Goal: Information Seeking & Learning: Understand process/instructions

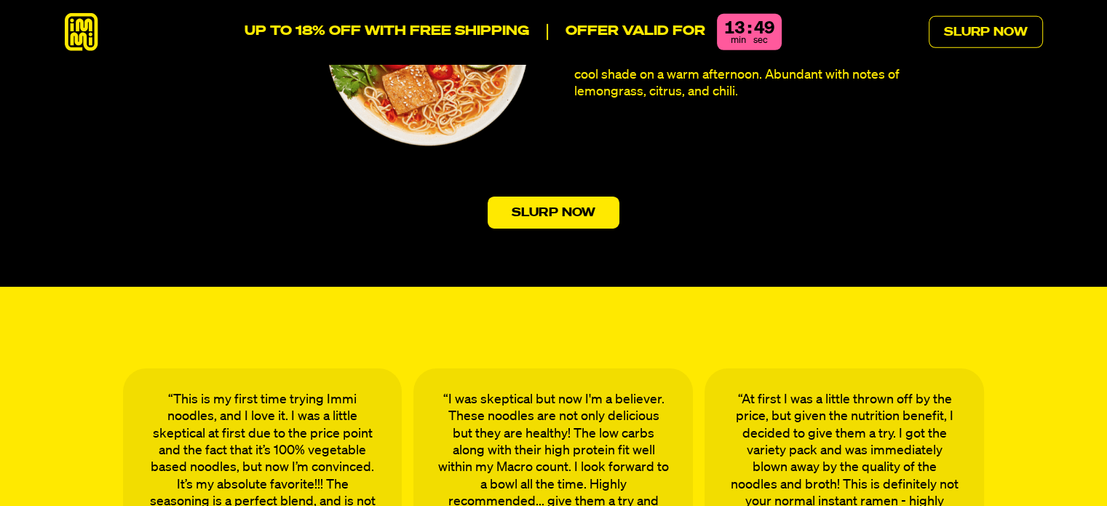
scroll to position [4511, 0]
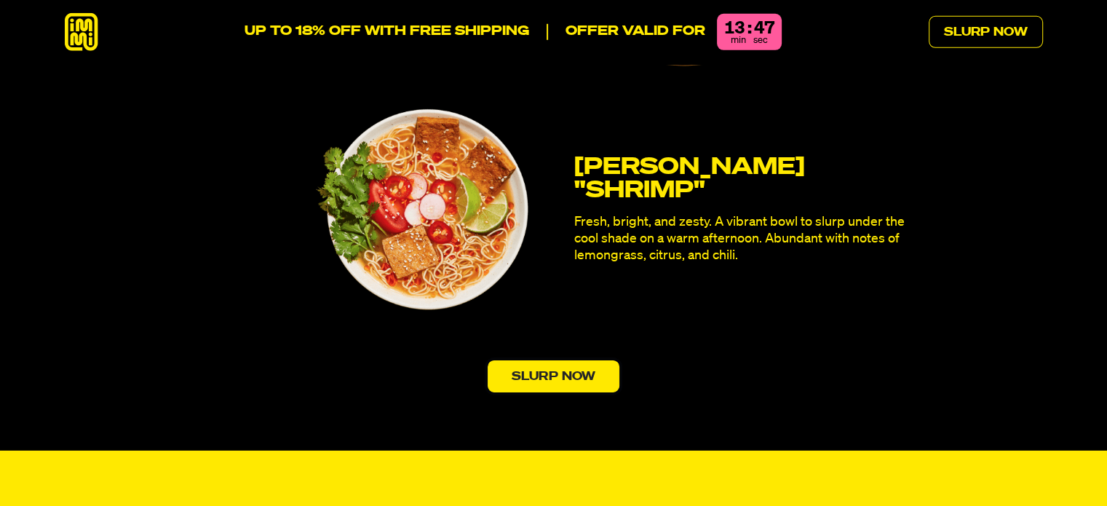
click at [541, 360] on link "Slurp Now" at bounding box center [553, 376] width 132 height 32
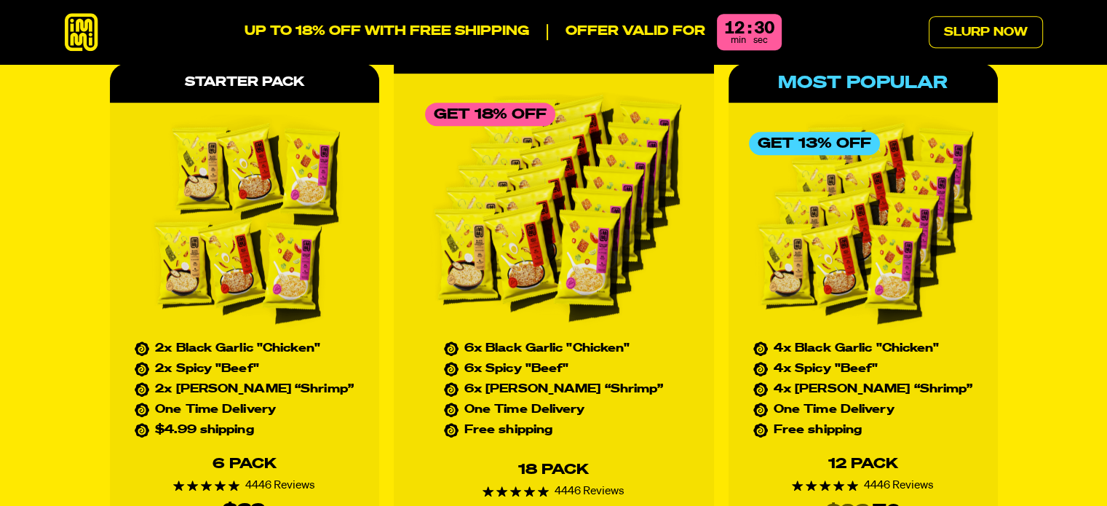
scroll to position [6510, 0]
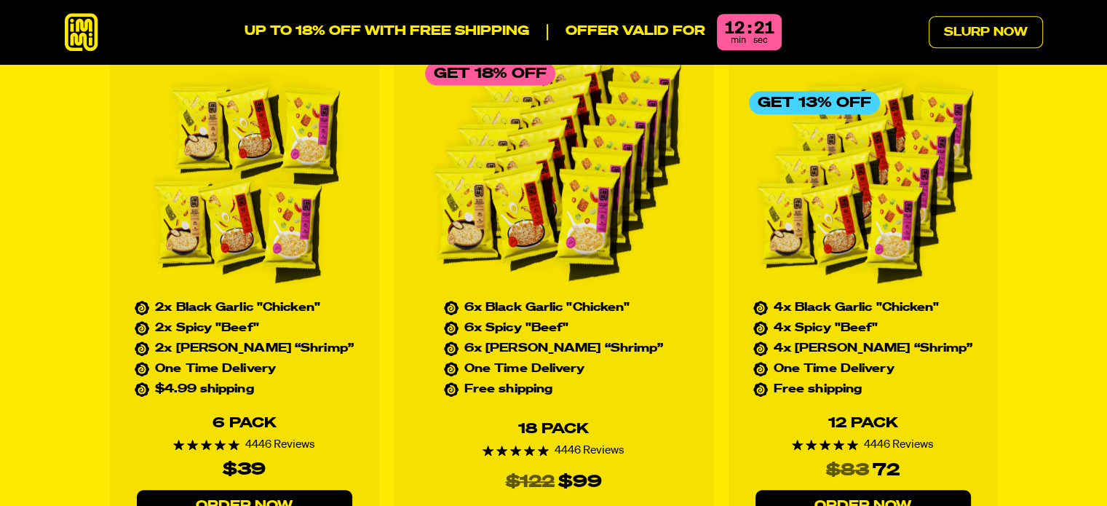
click at [844, 490] on link "Order Now" at bounding box center [862, 506] width 215 height 33
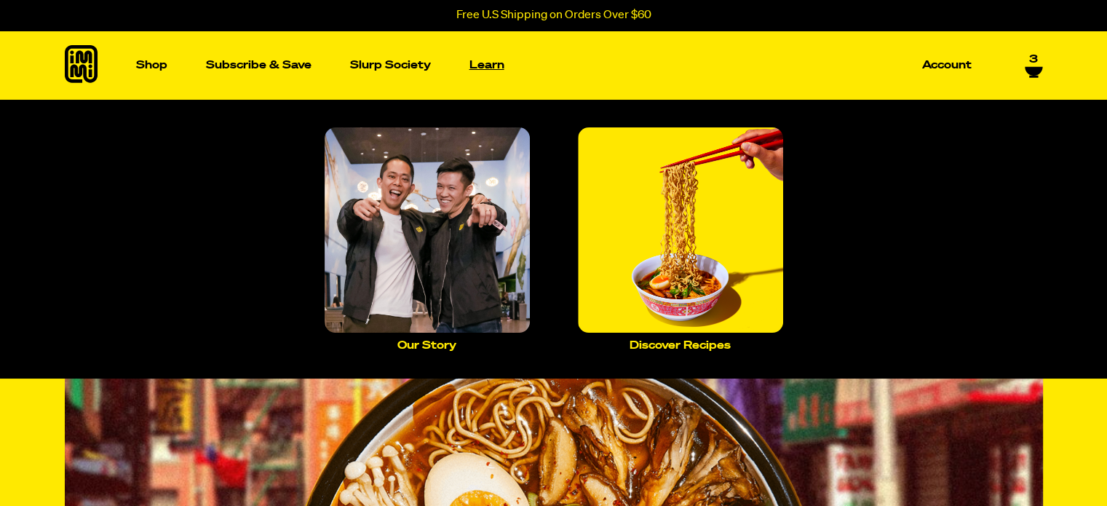
click at [495, 60] on p "Learn" at bounding box center [486, 65] width 35 height 11
click at [706, 218] on img "Main navigation" at bounding box center [680, 229] width 205 height 205
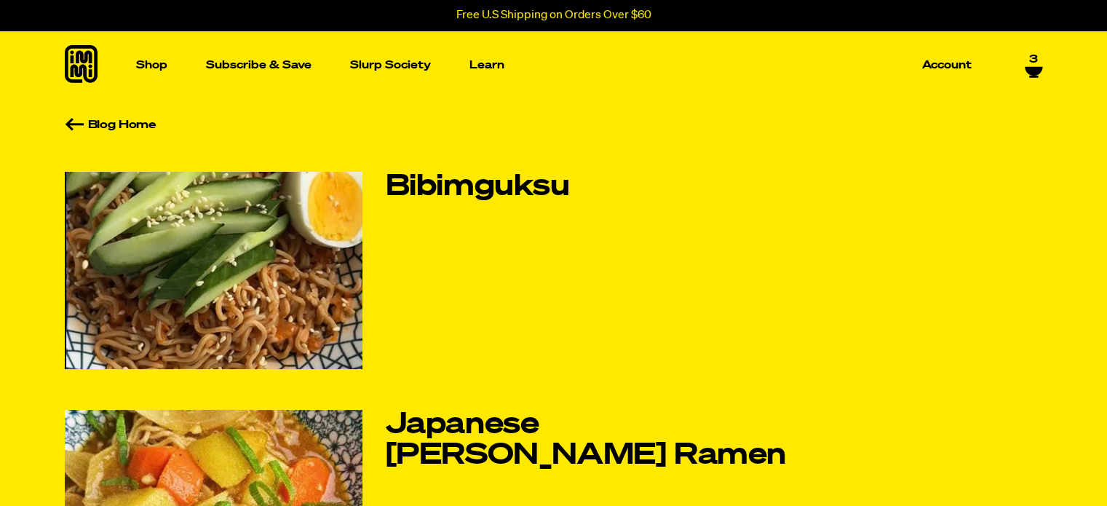
click at [275, 293] on img at bounding box center [214, 270] width 298 height 197
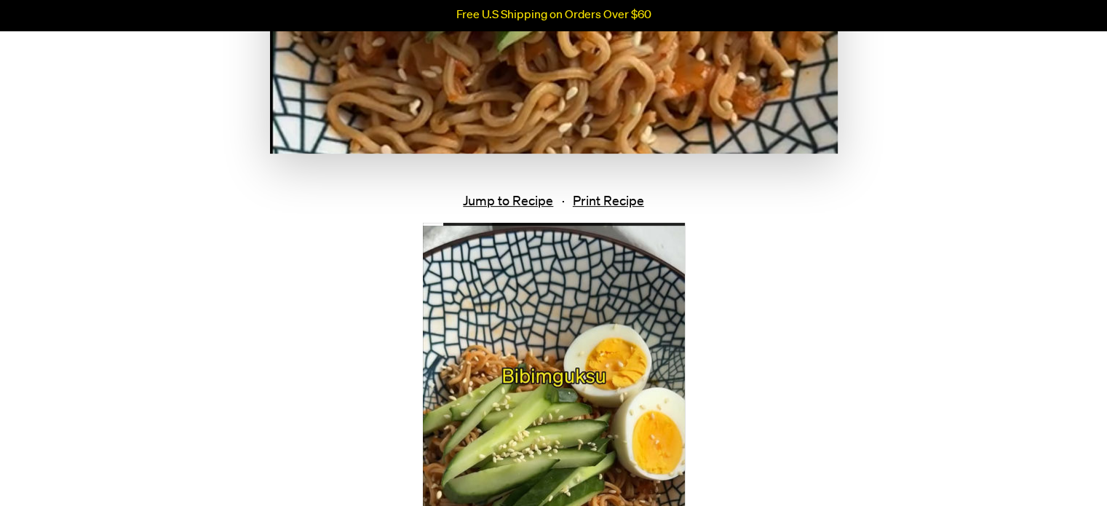
scroll to position [437, 0]
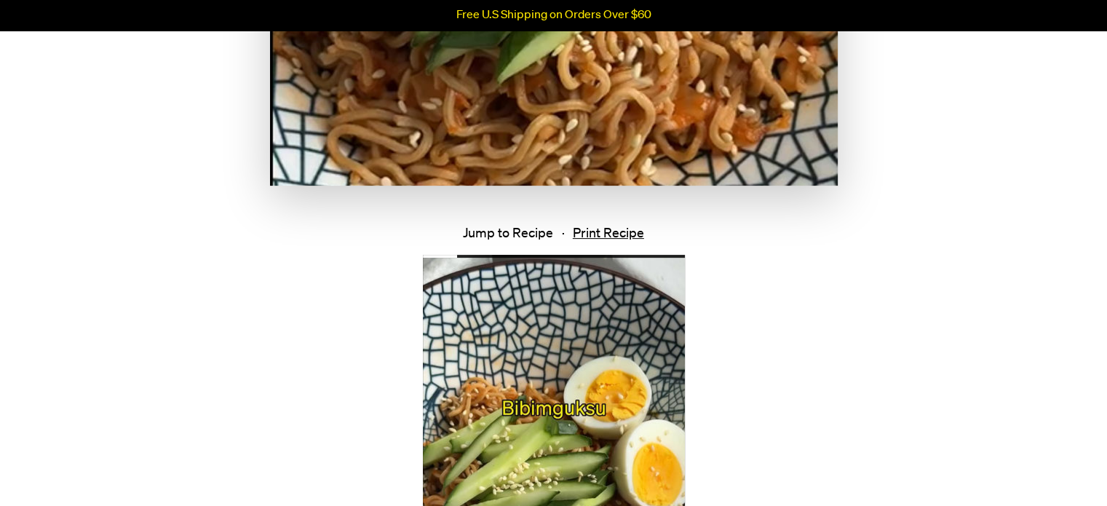
click at [478, 231] on link "Jump to Recipe" at bounding box center [508, 233] width 90 height 15
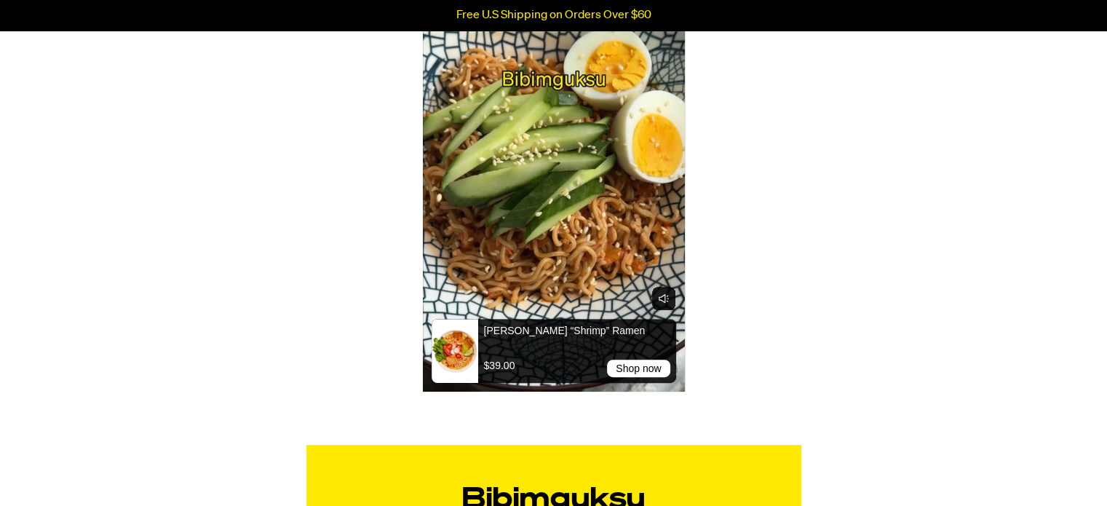
scroll to position [329, 0]
